Goal: Communication & Community: Participate in discussion

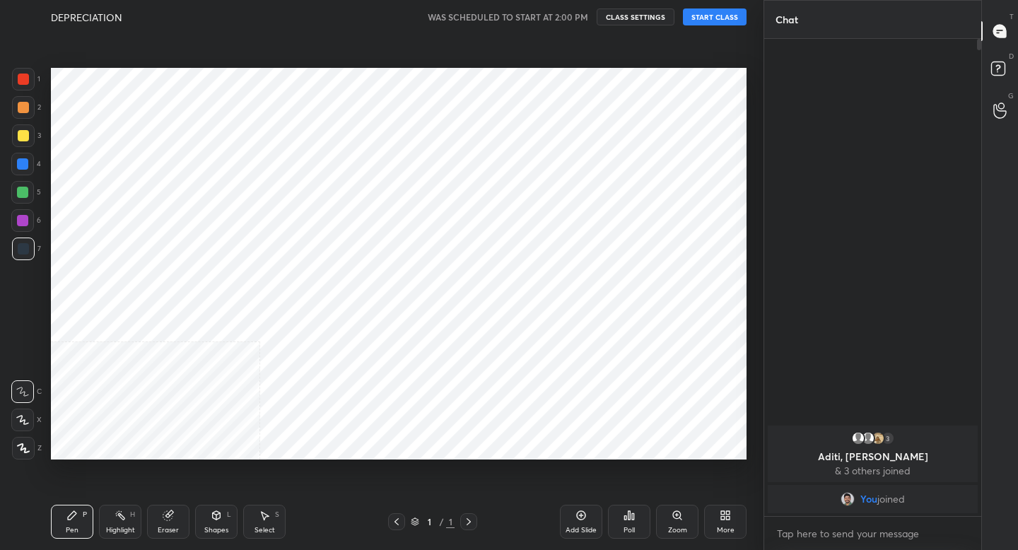
scroll to position [70264, 70017]
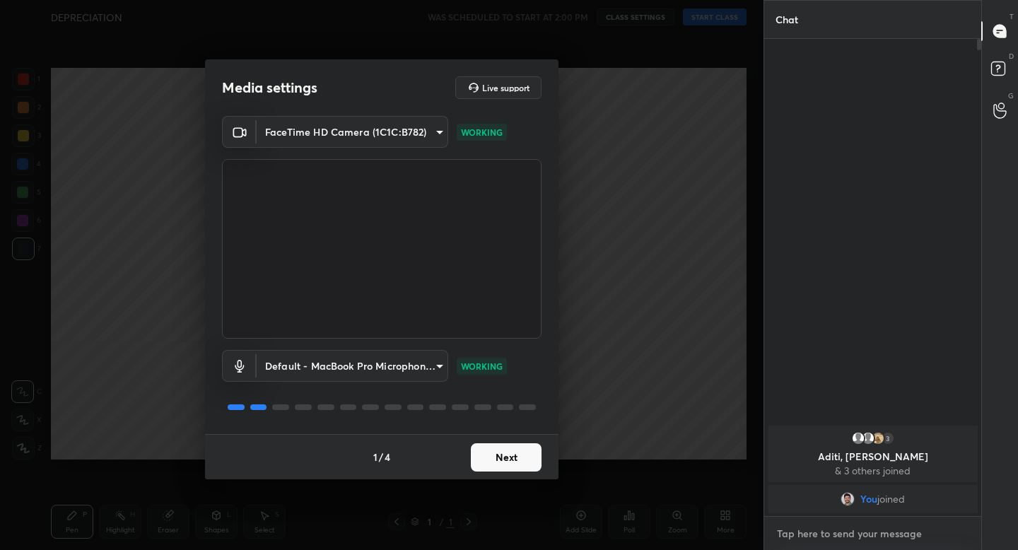
click at [844, 534] on textarea at bounding box center [873, 534] width 194 height 23
type textarea "x"
type textarea "N"
type textarea "x"
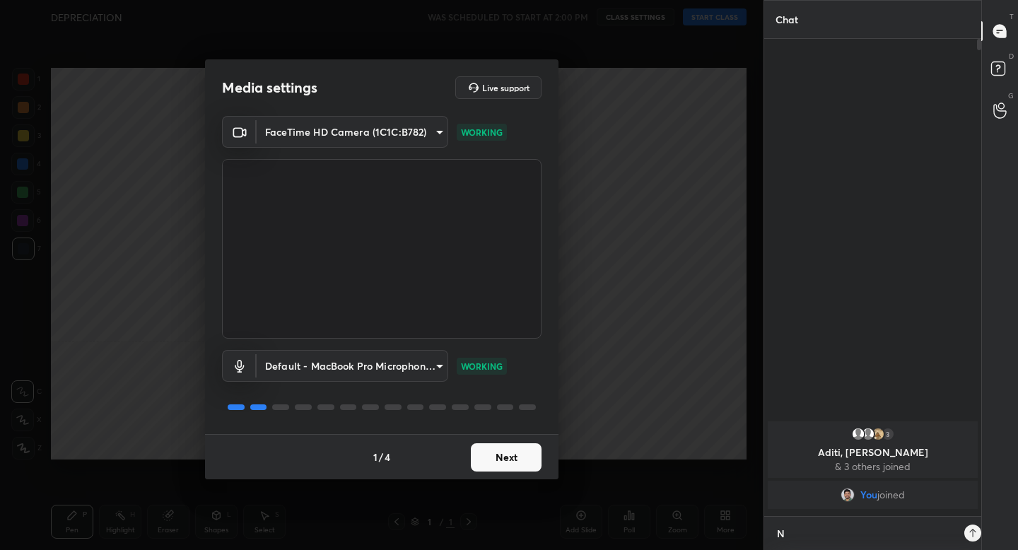
type textarea "NO"
type textarea "x"
type textarea "NO"
type textarea "x"
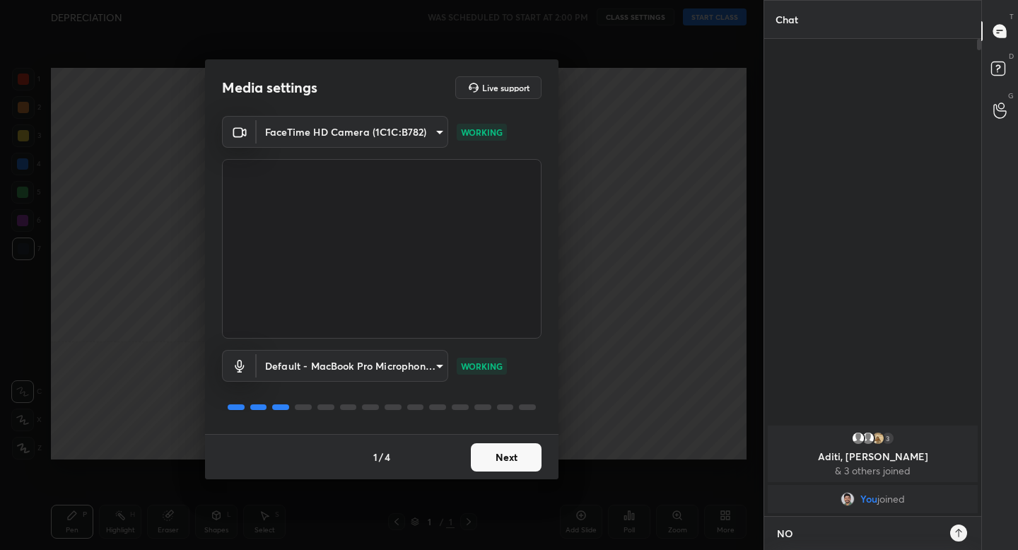
type textarea "NO C"
type textarea "x"
type textarea "NO CL"
type textarea "x"
type textarea "NO CLA"
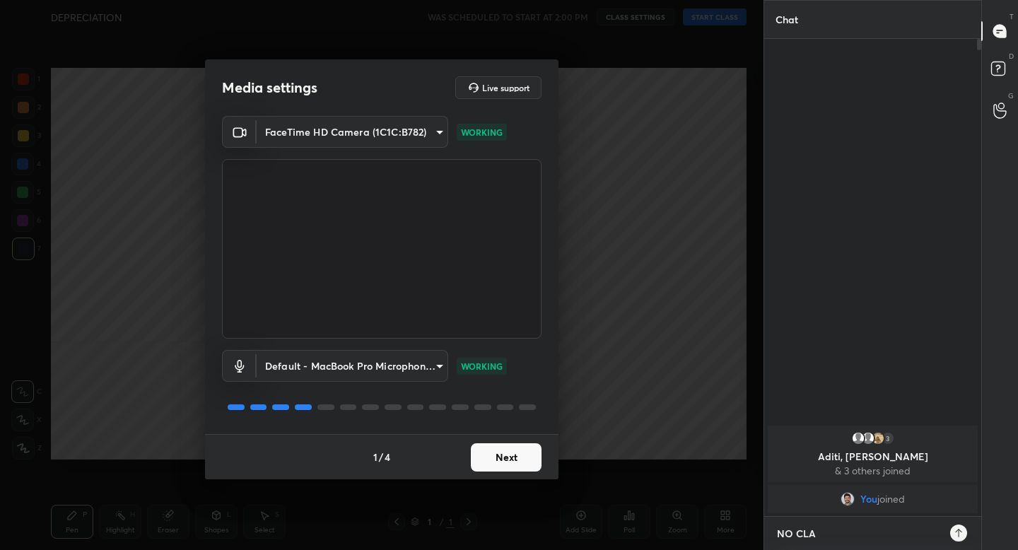
type textarea "x"
type textarea "NO CLAS"
type textarea "x"
type textarea "NO CLASS"
type textarea "x"
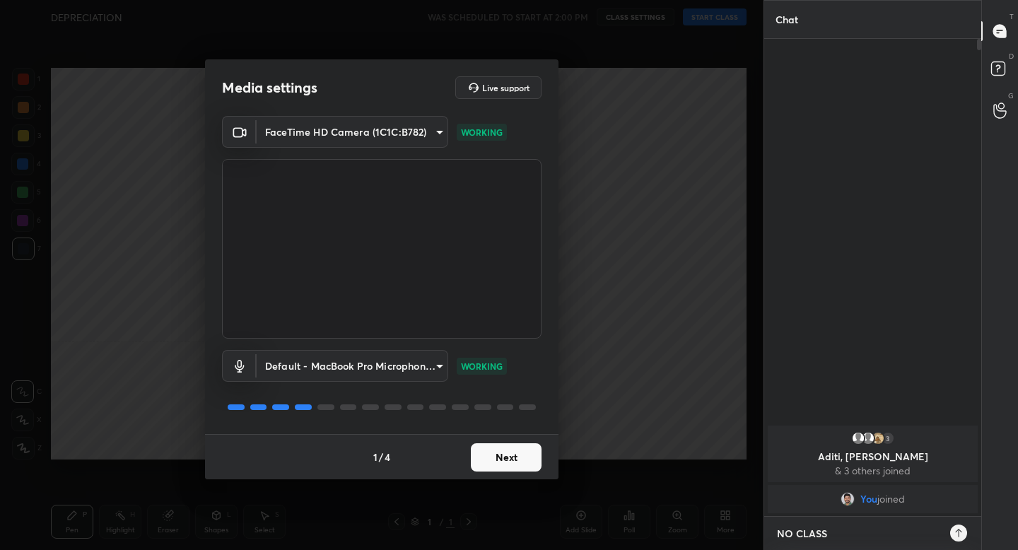
type textarea "NO CLASS"
type textarea "x"
type textarea "NO CLASS T"
type textarea "x"
type textarea "NO CLASS TO"
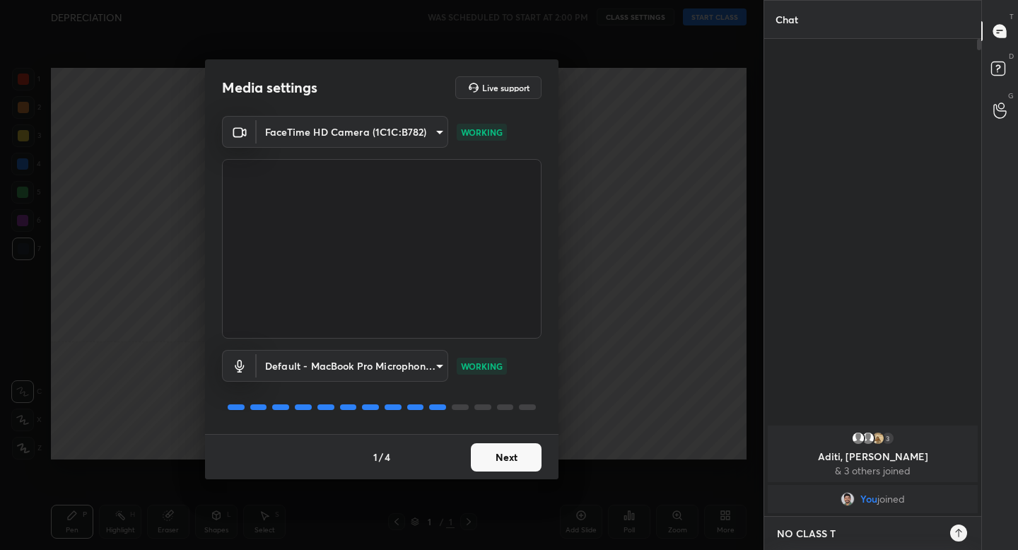
type textarea "x"
type textarea "NO CLASS [PERSON_NAME]"
type textarea "x"
type textarea "NO CLASS TODA"
type textarea "x"
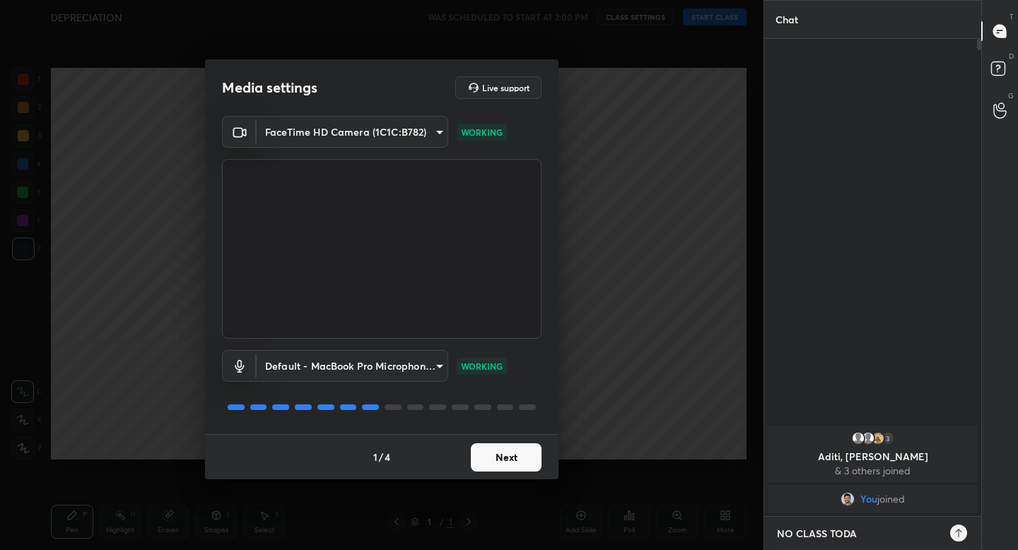
type textarea "NO CLASS [DATE]"
type textarea "x"
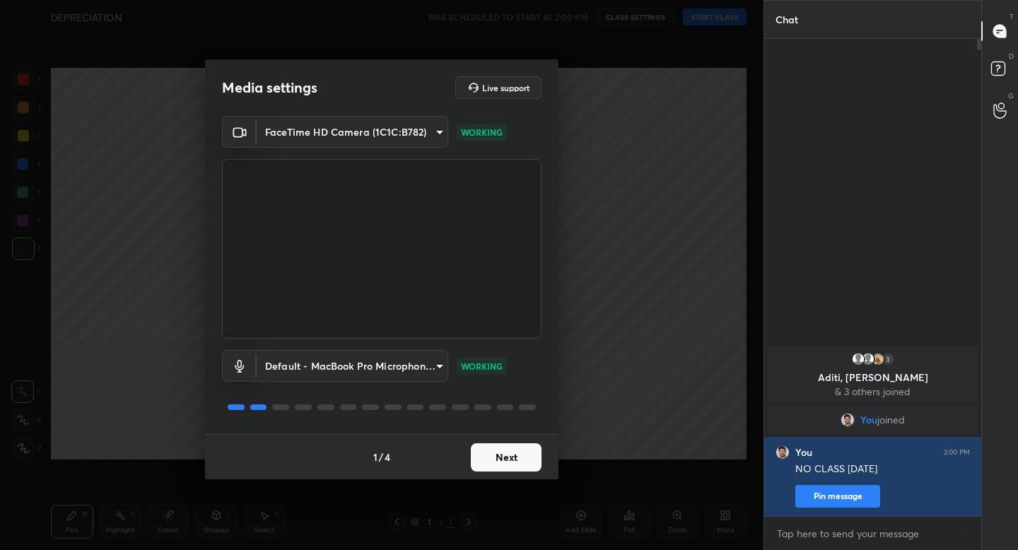
click at [501, 465] on button "Next" at bounding box center [506, 457] width 71 height 28
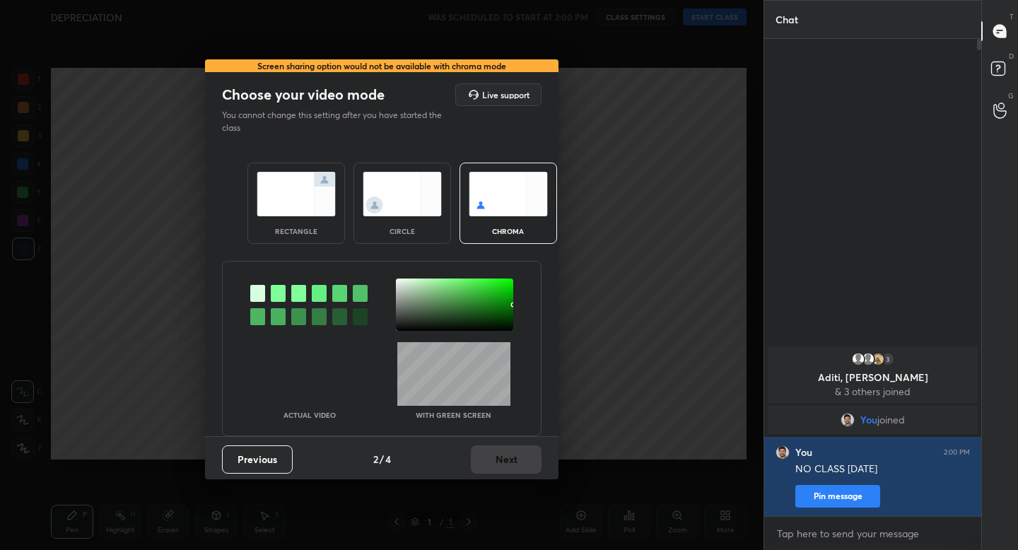
click at [268, 202] on img at bounding box center [296, 194] width 79 height 45
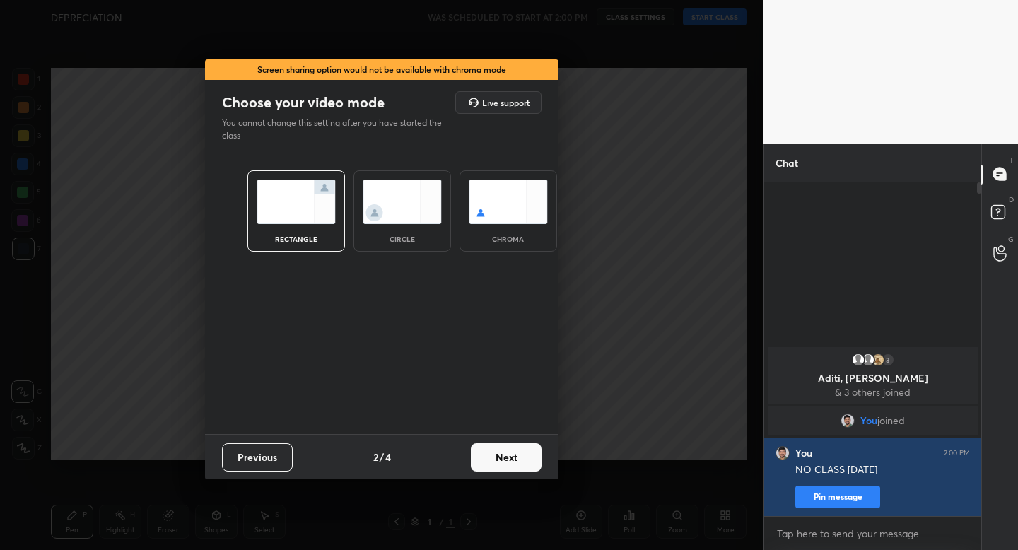
scroll to position [5, 5]
click at [487, 455] on button "Next" at bounding box center [506, 457] width 71 height 28
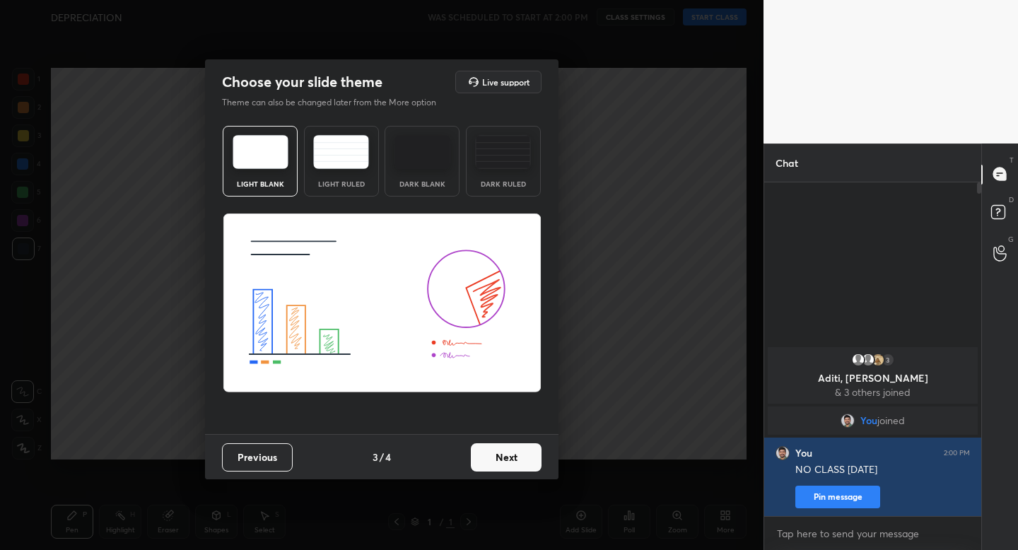
click at [319, 129] on div "Light Ruled" at bounding box center [341, 161] width 75 height 71
click at [499, 463] on button "Next" at bounding box center [506, 457] width 71 height 28
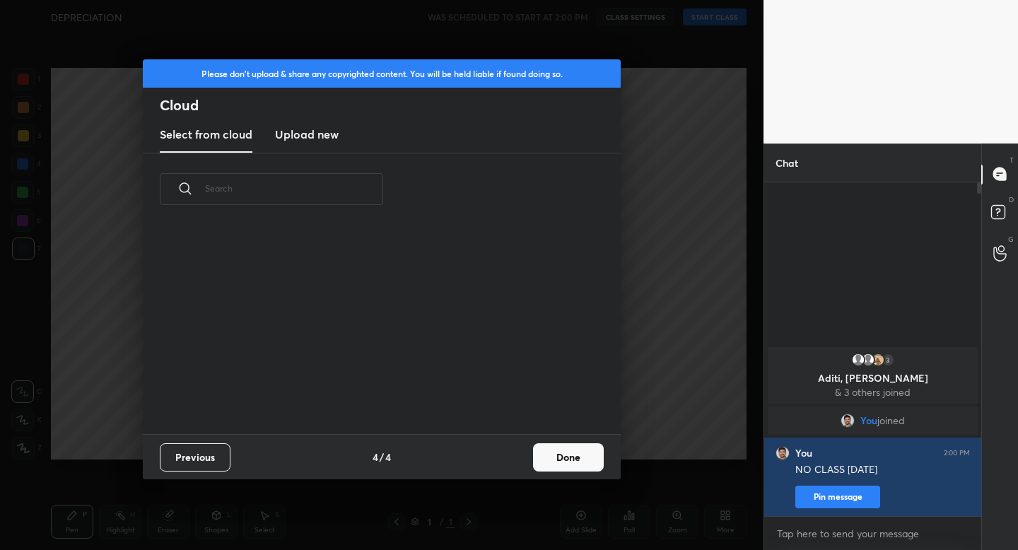
scroll to position [209, 454]
click at [581, 454] on button "Done" at bounding box center [568, 457] width 71 height 28
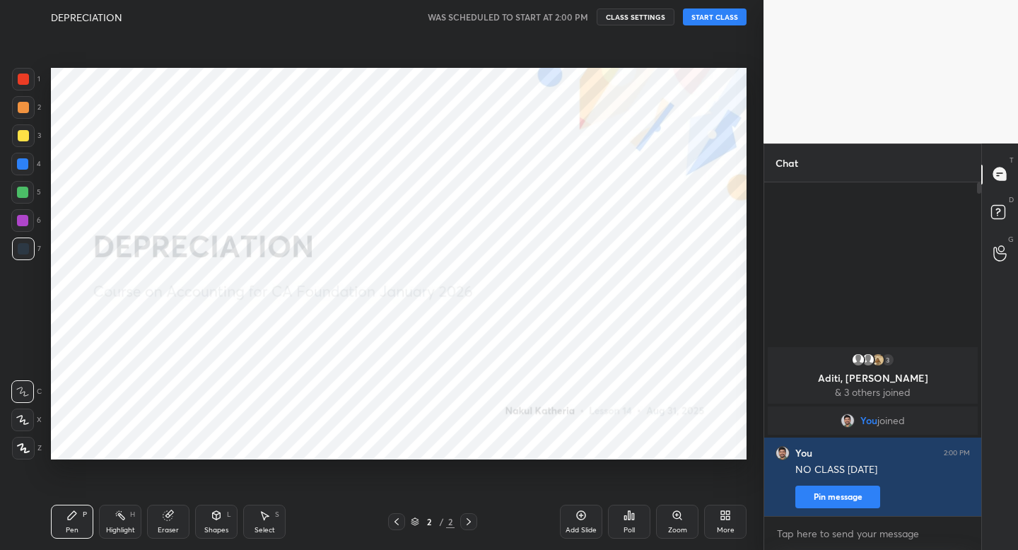
click at [714, 21] on button "START CLASS" at bounding box center [715, 16] width 64 height 17
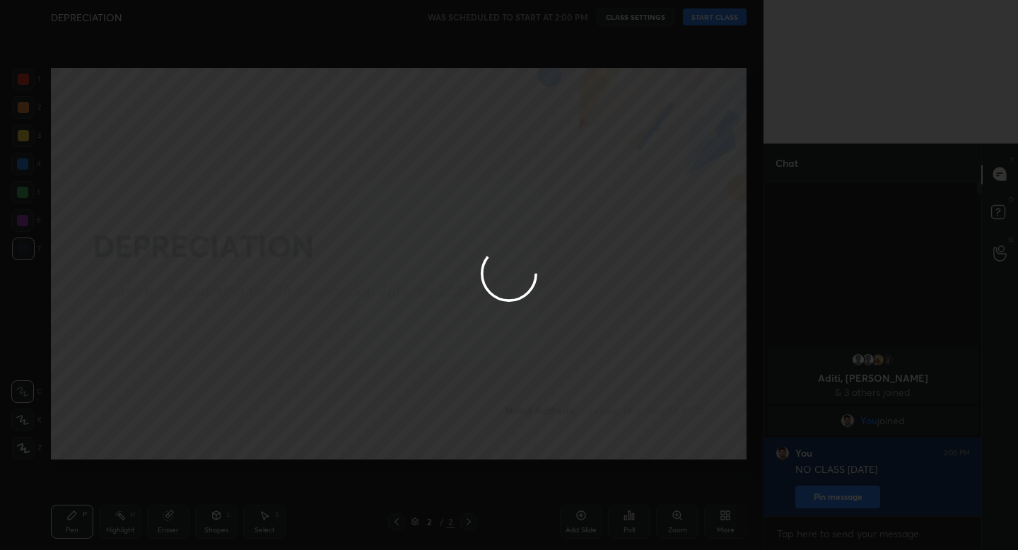
type textarea "x"
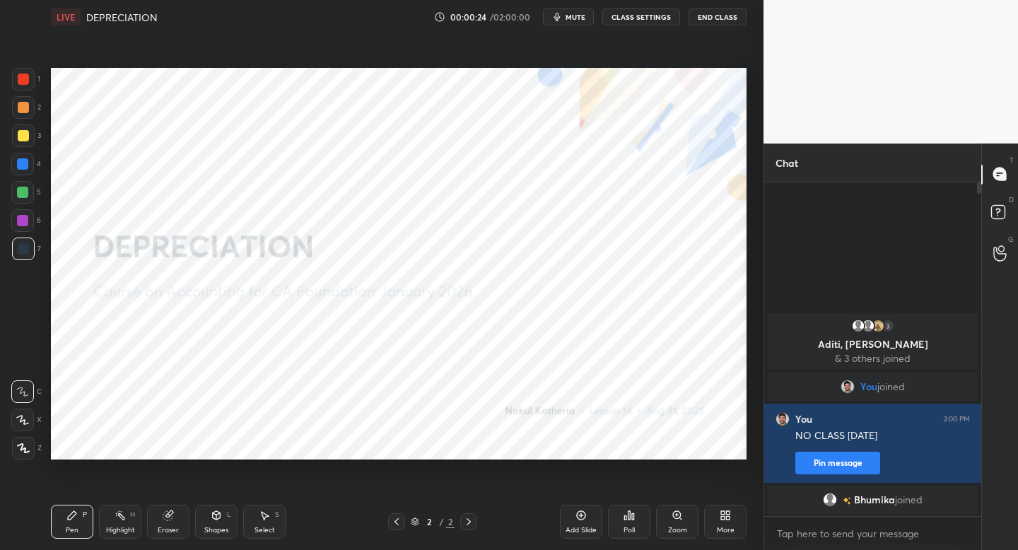
click at [714, 15] on button "End Class" at bounding box center [718, 16] width 58 height 17
